Goal: Find specific page/section: Find specific page/section

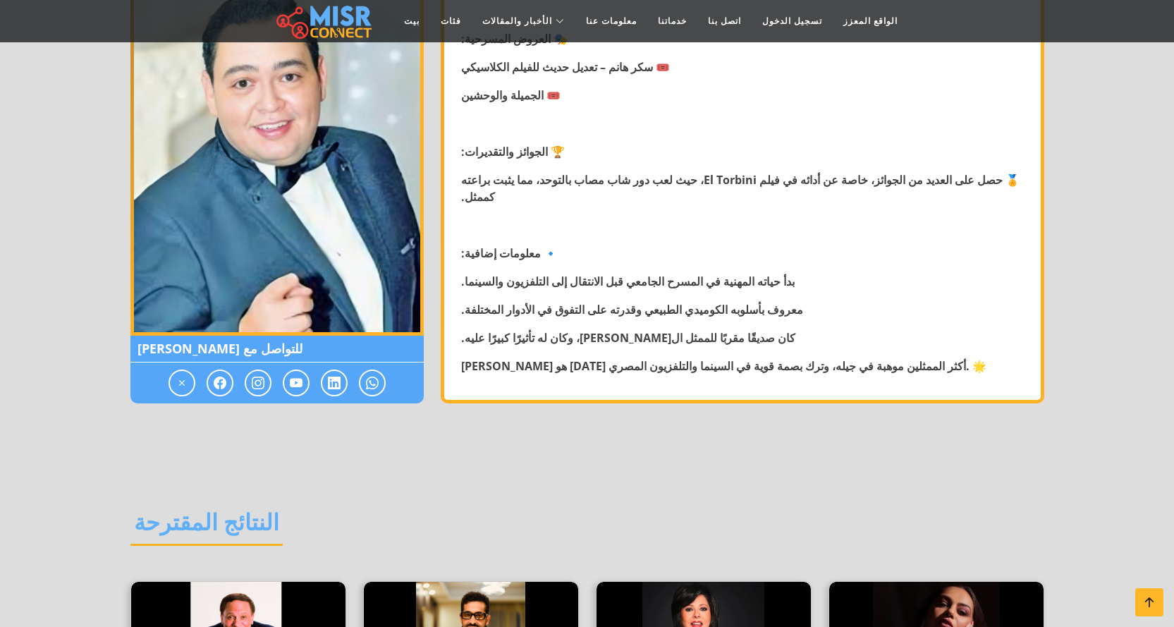
scroll to position [1437, 0]
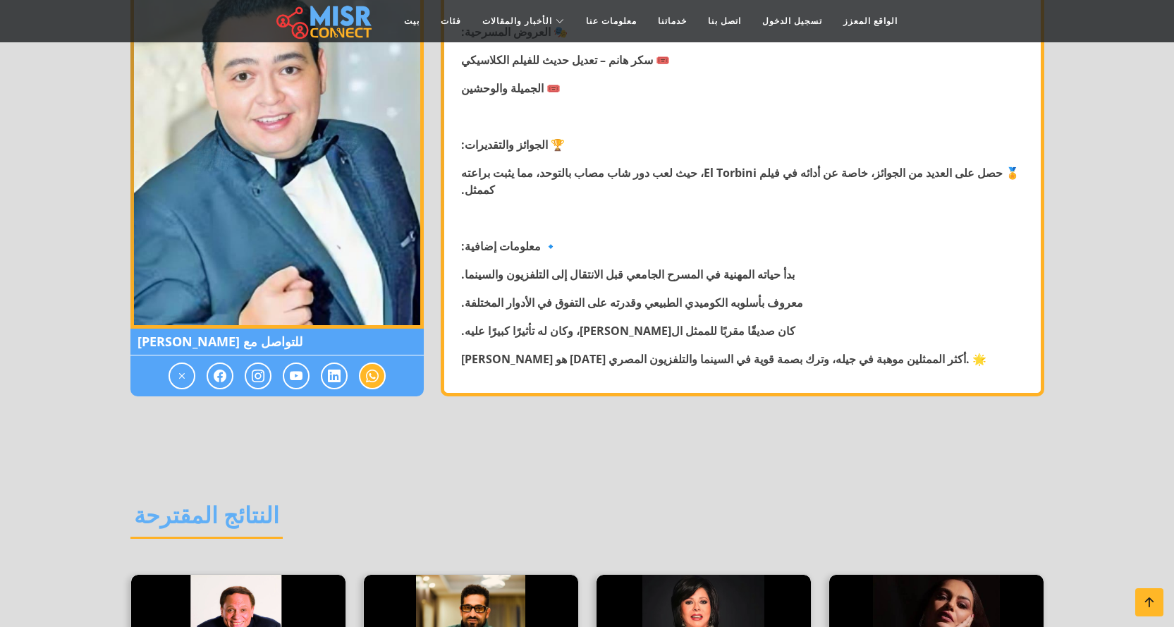
click at [376, 379] on icon at bounding box center [372, 375] width 13 height 17
click at [216, 377] on icon at bounding box center [220, 375] width 13 height 17
drag, startPoint x: 223, startPoint y: 376, endPoint x: 215, endPoint y: 377, distance: 8.5
click at [215, 377] on icon at bounding box center [220, 375] width 13 height 17
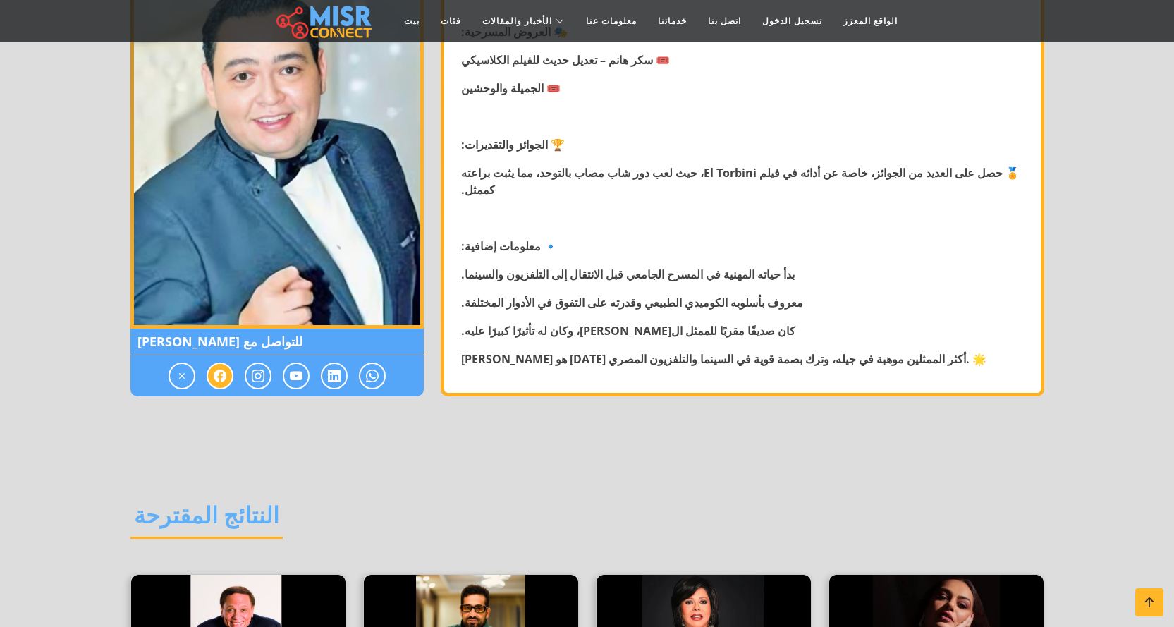
click at [215, 377] on icon at bounding box center [220, 375] width 13 height 17
click at [180, 376] on icon at bounding box center [182, 375] width 13 height 17
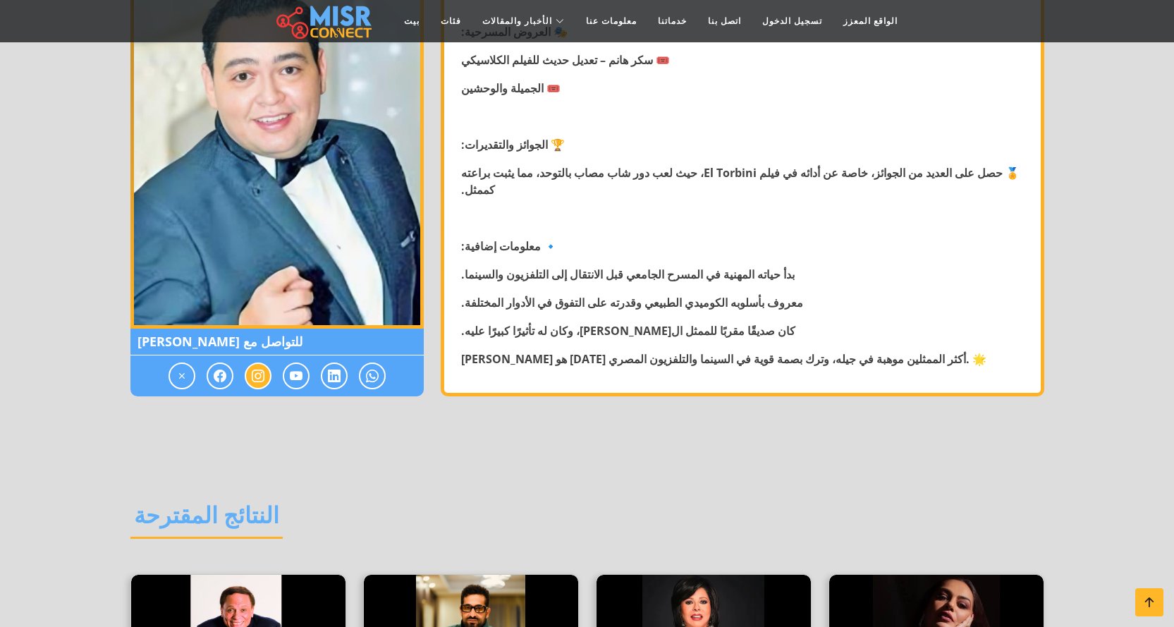
click at [250, 377] on span at bounding box center [258, 375] width 27 height 27
click at [300, 376] on icon at bounding box center [296, 375] width 13 height 17
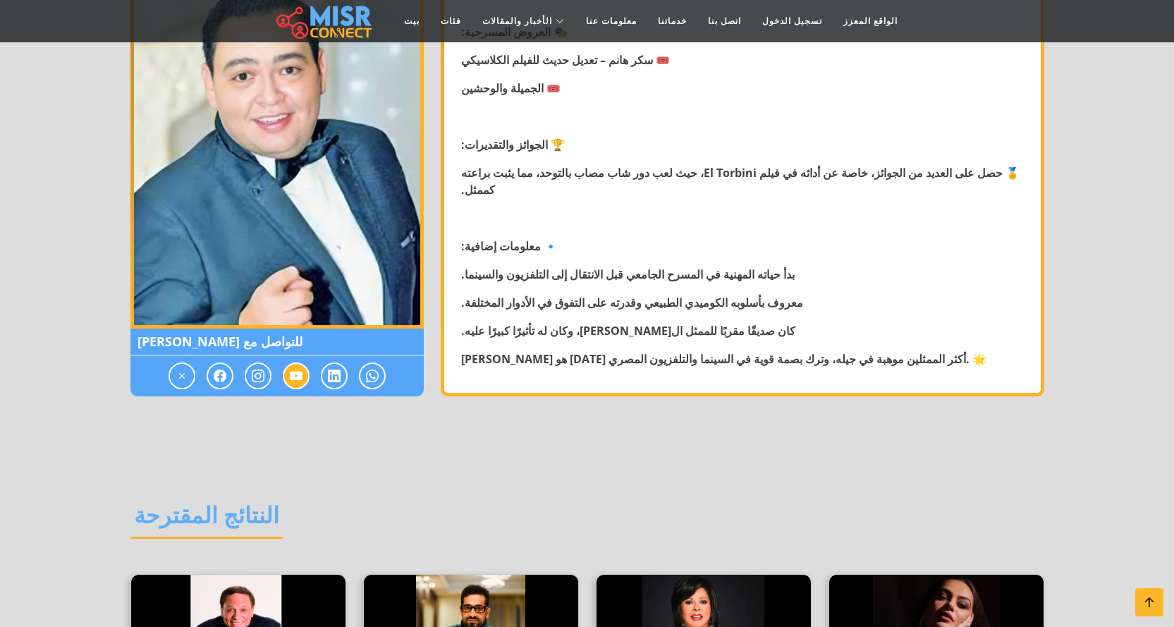
click at [300, 376] on icon at bounding box center [296, 375] width 13 height 17
click at [348, 375] on div at bounding box center [276, 375] width 293 height 41
click at [342, 375] on span at bounding box center [334, 375] width 27 height 27
click at [366, 375] on icon at bounding box center [372, 375] width 13 height 17
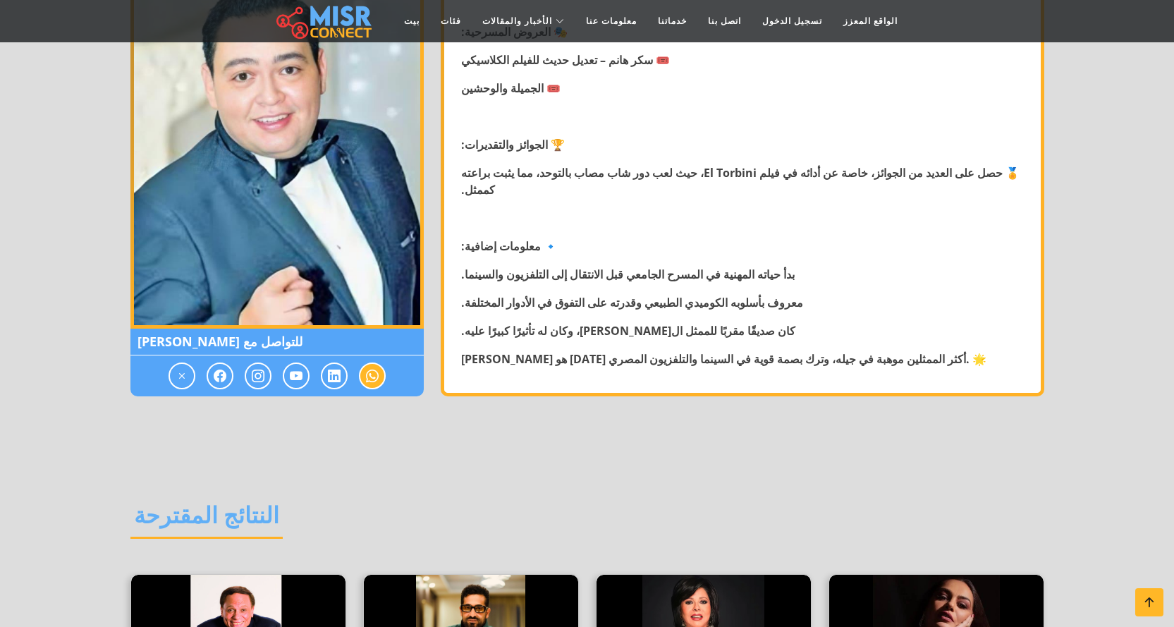
click at [366, 375] on icon at bounding box center [372, 375] width 13 height 17
drag, startPoint x: 281, startPoint y: 247, endPoint x: 275, endPoint y: 241, distance: 8.0
click at [281, 246] on img at bounding box center [276, 152] width 293 height 352
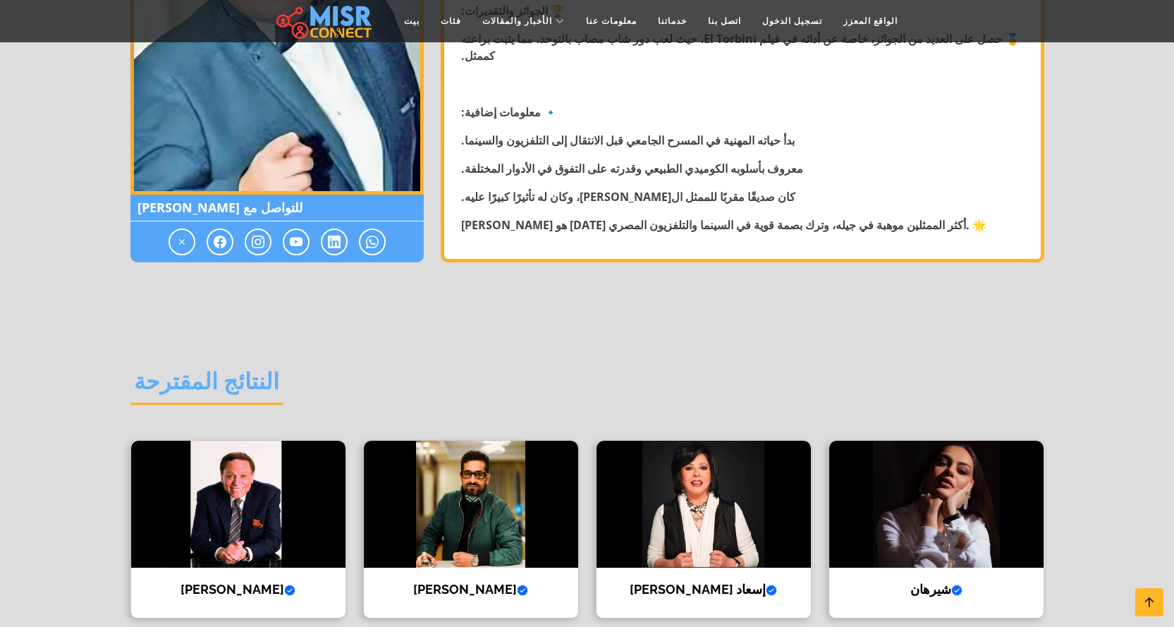
scroll to position [1558, 0]
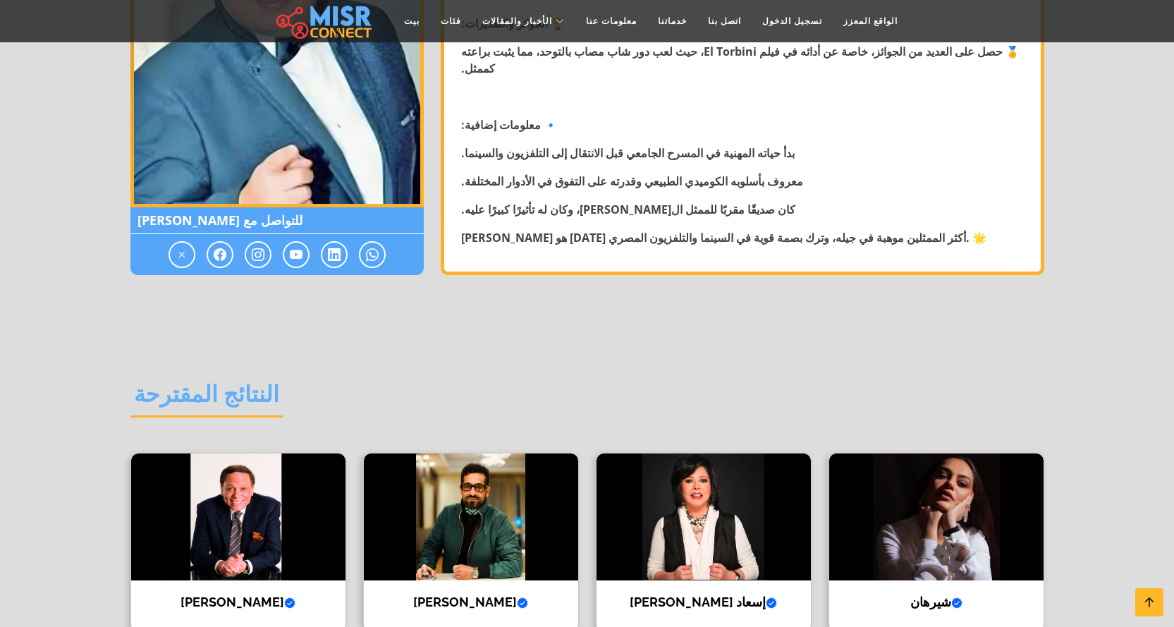
click at [347, 247] on div at bounding box center [276, 254] width 293 height 41
click at [375, 252] on icon at bounding box center [372, 254] width 13 height 17
click at [376, 252] on icon at bounding box center [372, 254] width 13 height 17
click at [374, 252] on icon at bounding box center [372, 254] width 13 height 17
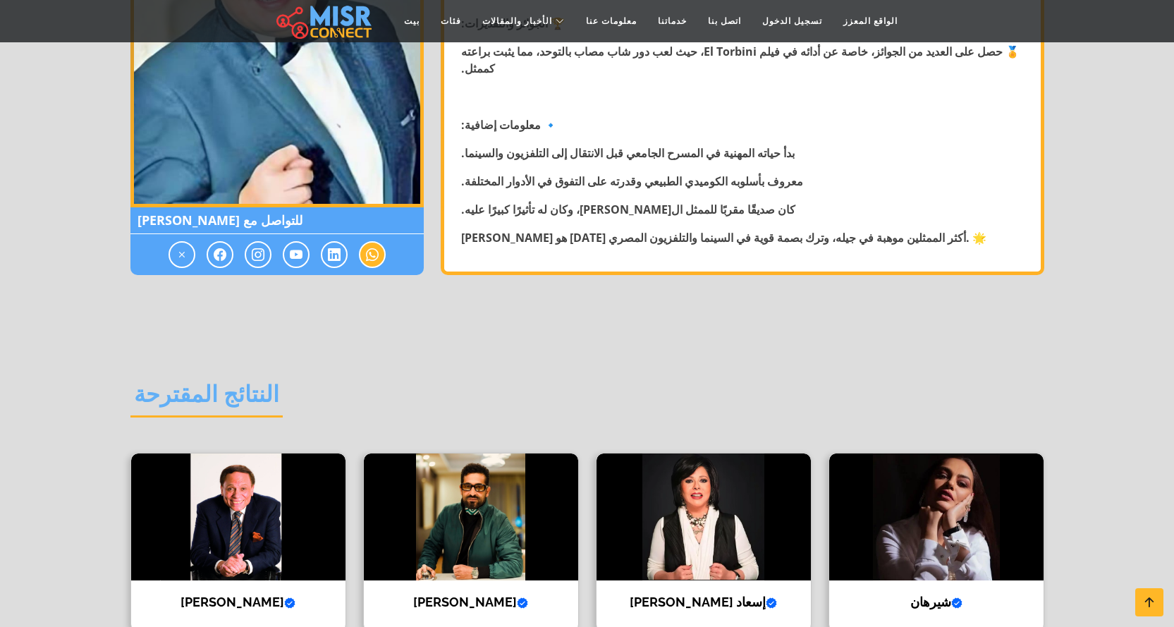
click at [374, 252] on icon at bounding box center [372, 254] width 13 height 17
click at [340, 253] on span at bounding box center [334, 254] width 27 height 27
drag, startPoint x: 340, startPoint y: 253, endPoint x: 665, endPoint y: 140, distance: 343.6
click at [341, 253] on span at bounding box center [334, 254] width 27 height 27
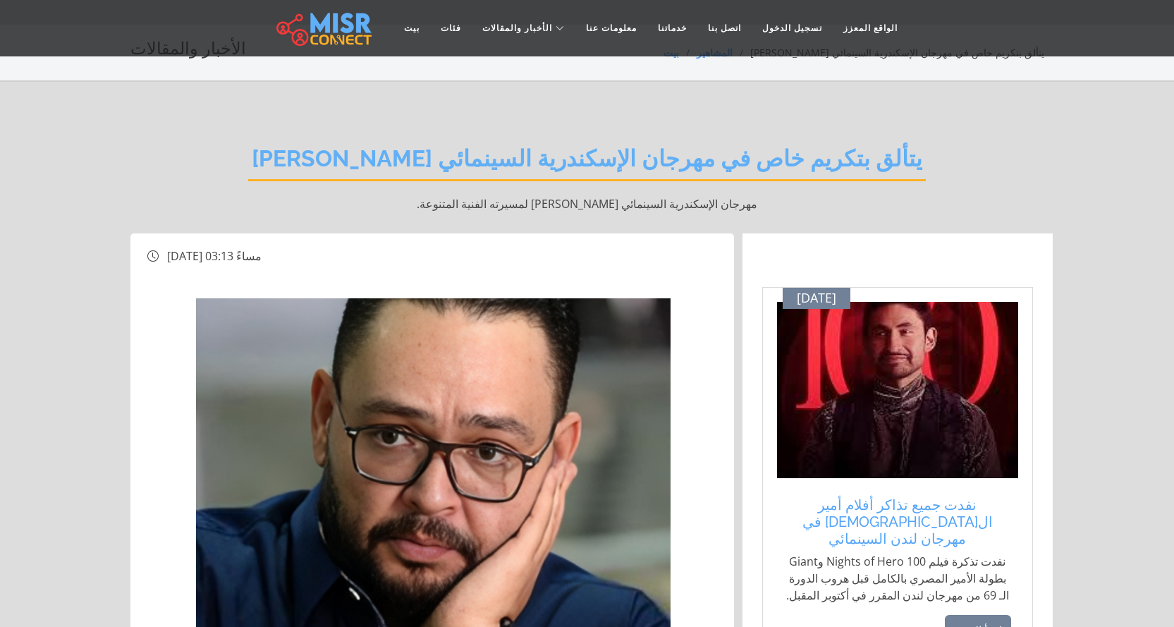
scroll to position [24, 0]
